Goal: Understand process/instructions: Learn about a topic

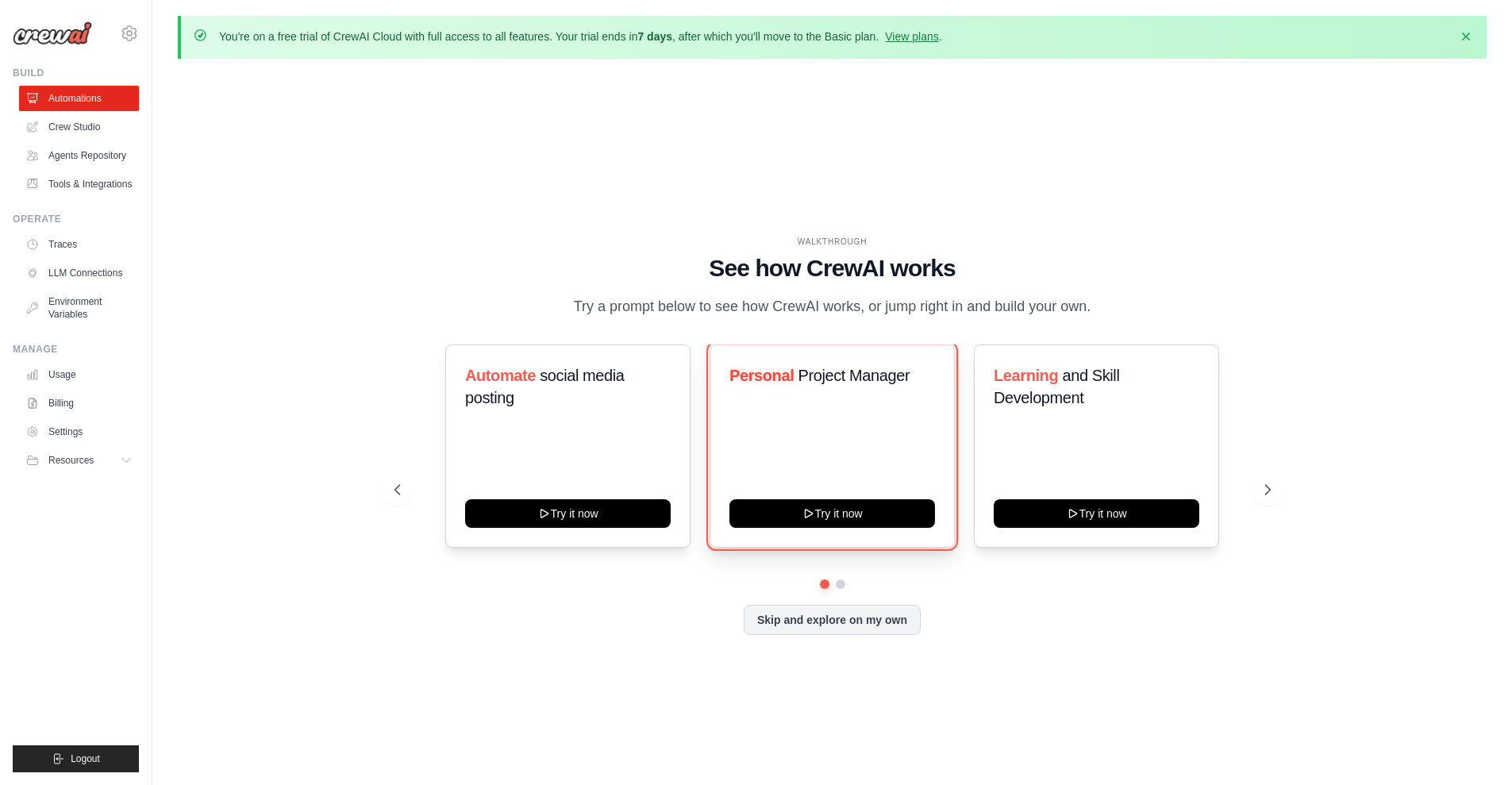
drag, startPoint x: 849, startPoint y: 517, endPoint x: 946, endPoint y: 513, distance: 97.1
click at [946, 513] on div "Personal Project Manager Try it now" at bounding box center [832, 446] width 245 height 203
click at [1268, 495] on icon at bounding box center [1269, 489] width 5 height 9
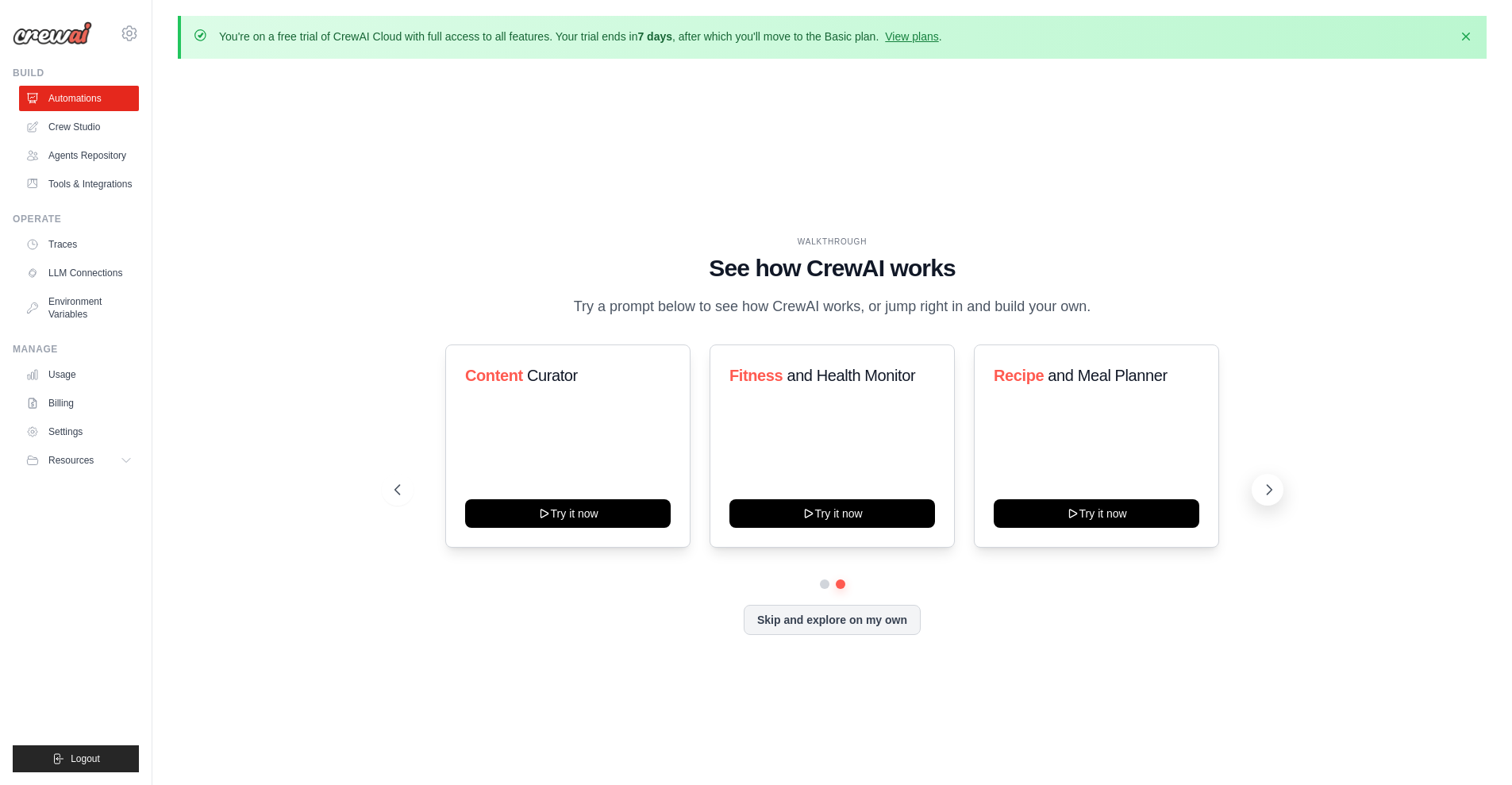
click at [1266, 497] on icon at bounding box center [1268, 490] width 16 height 16
click at [1264, 497] on icon at bounding box center [1268, 490] width 16 height 16
